Goal: Information Seeking & Learning: Learn about a topic

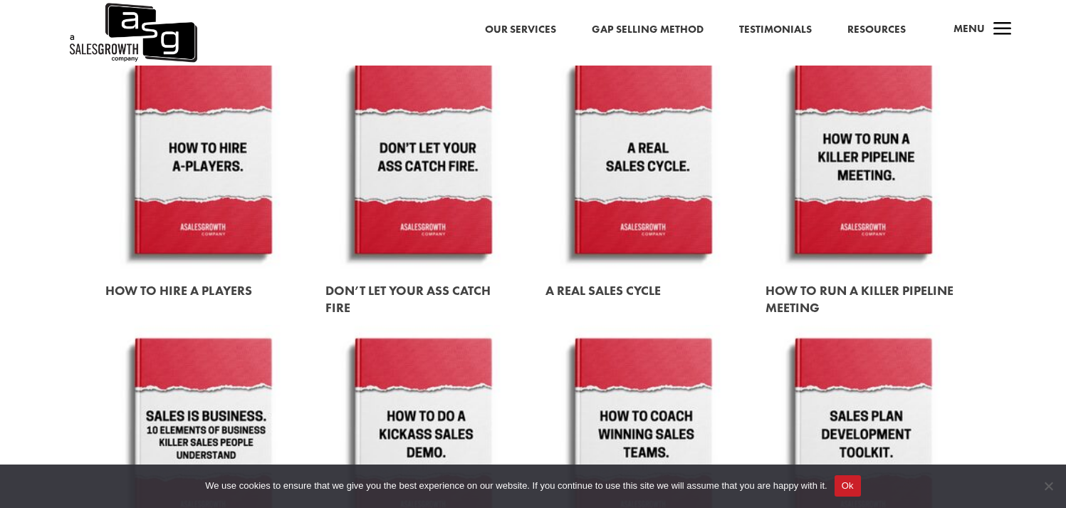
scroll to position [1359, 0]
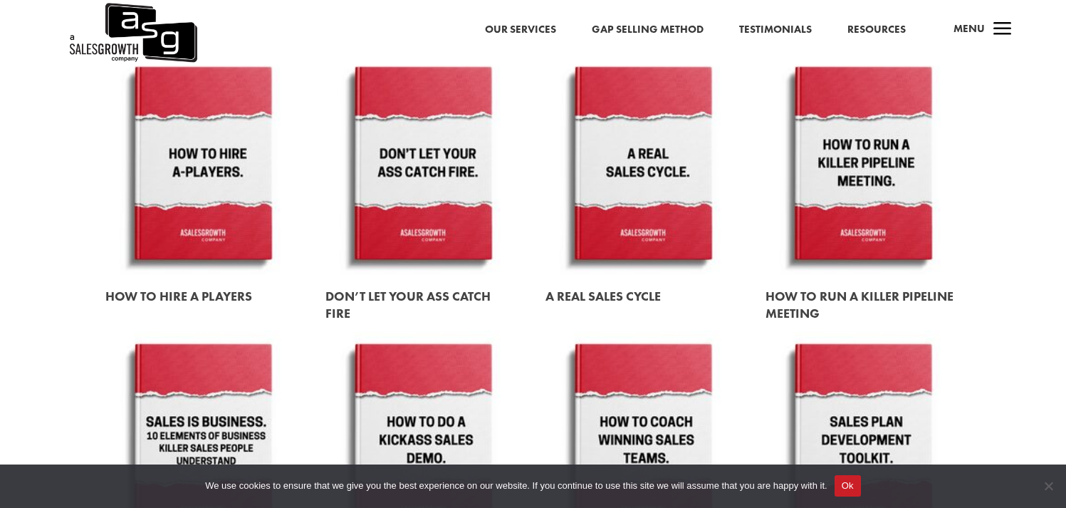
click at [893, 145] on link at bounding box center [863, 164] width 195 height 222
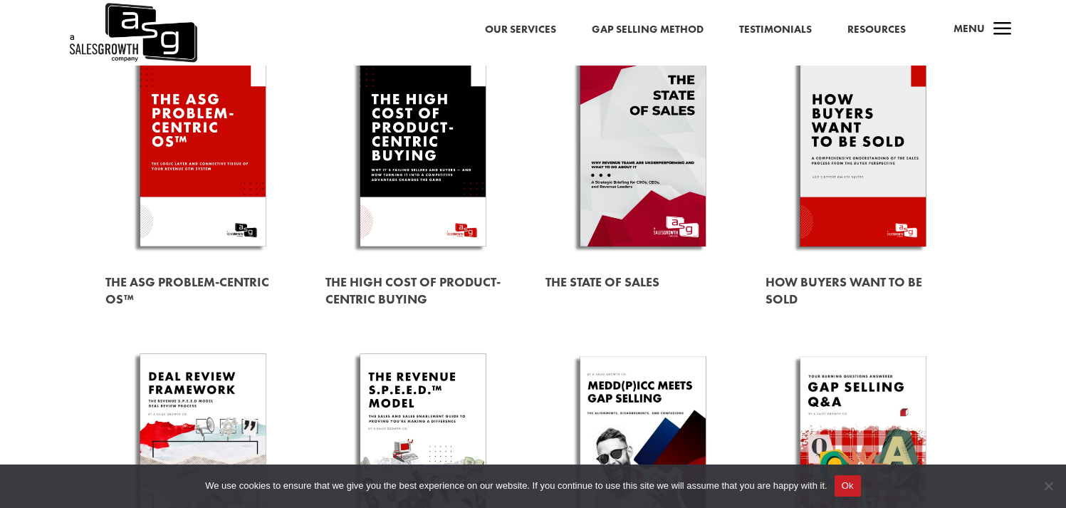
scroll to position [183, 0]
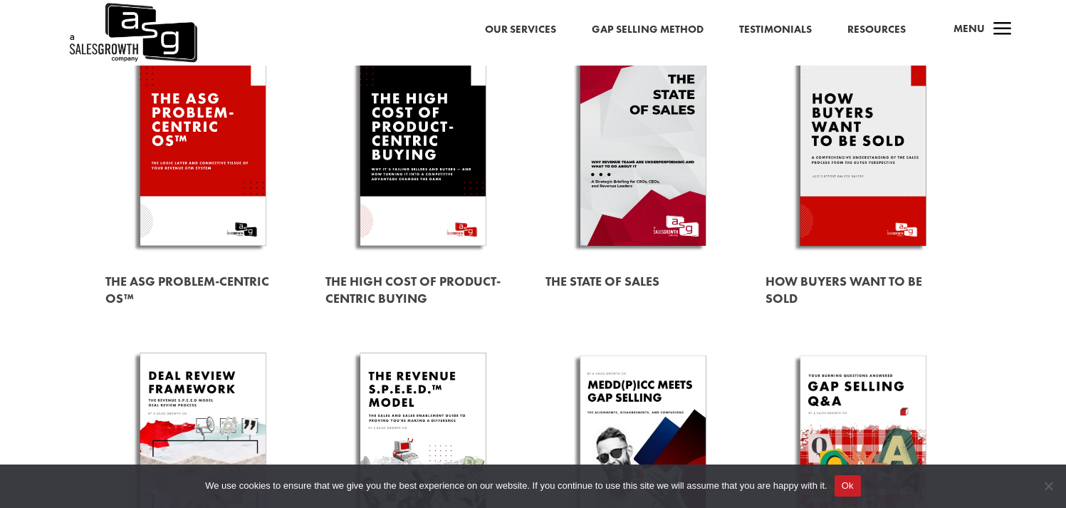
click at [851, 154] on link at bounding box center [863, 149] width 195 height 222
